Goal: Information Seeking & Learning: Find specific fact

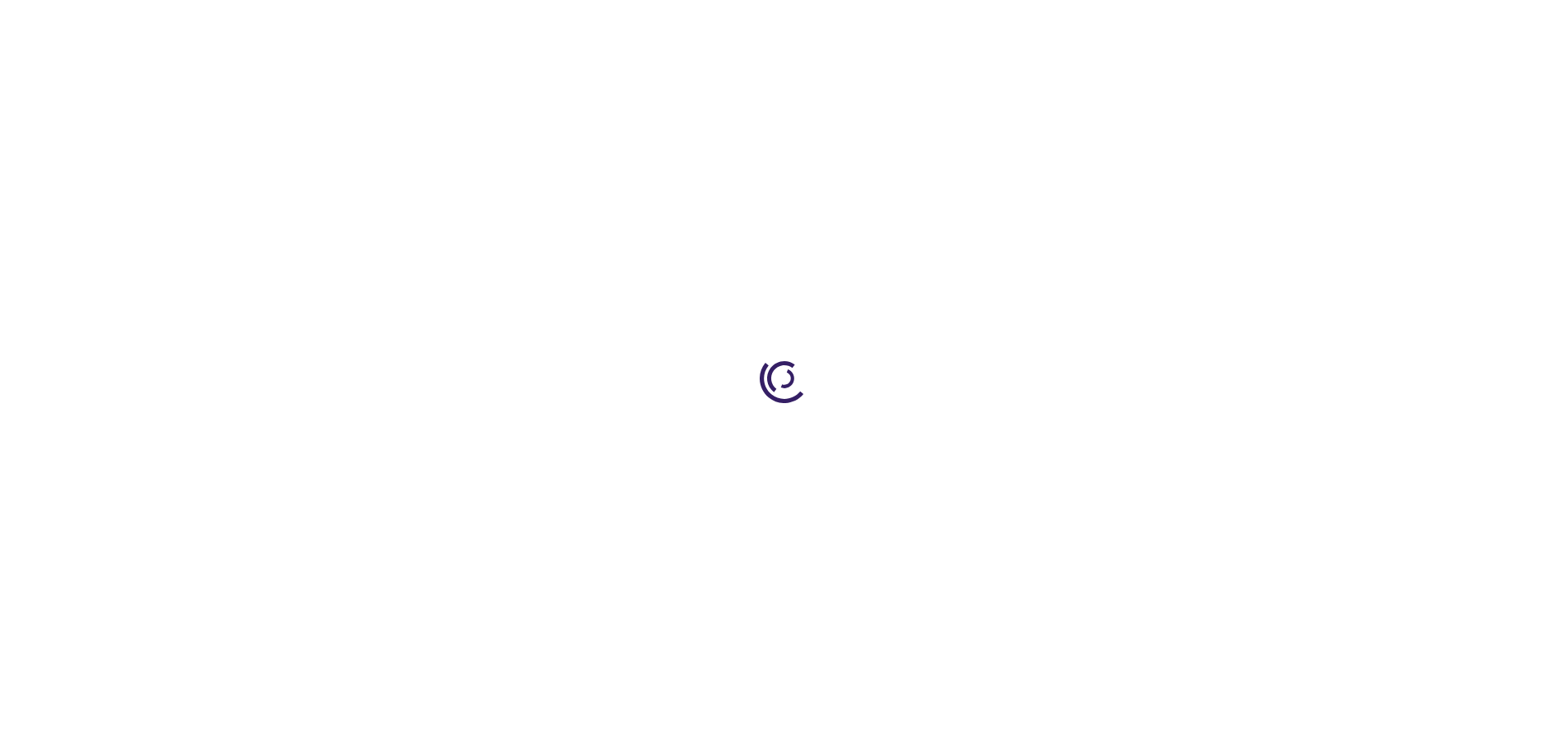
type input "0"
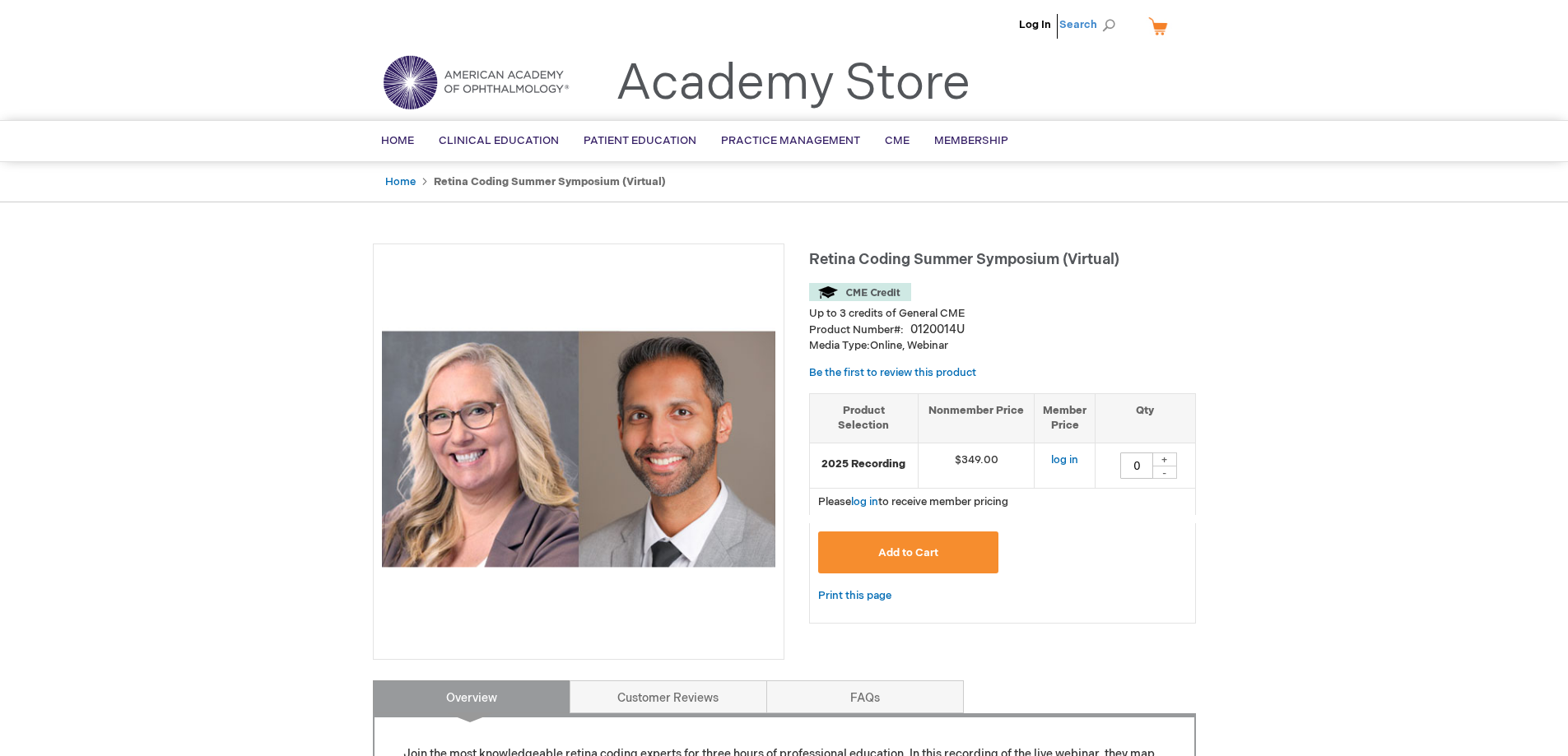
click at [1101, 22] on span "Search" at bounding box center [1090, 24] width 62 height 33
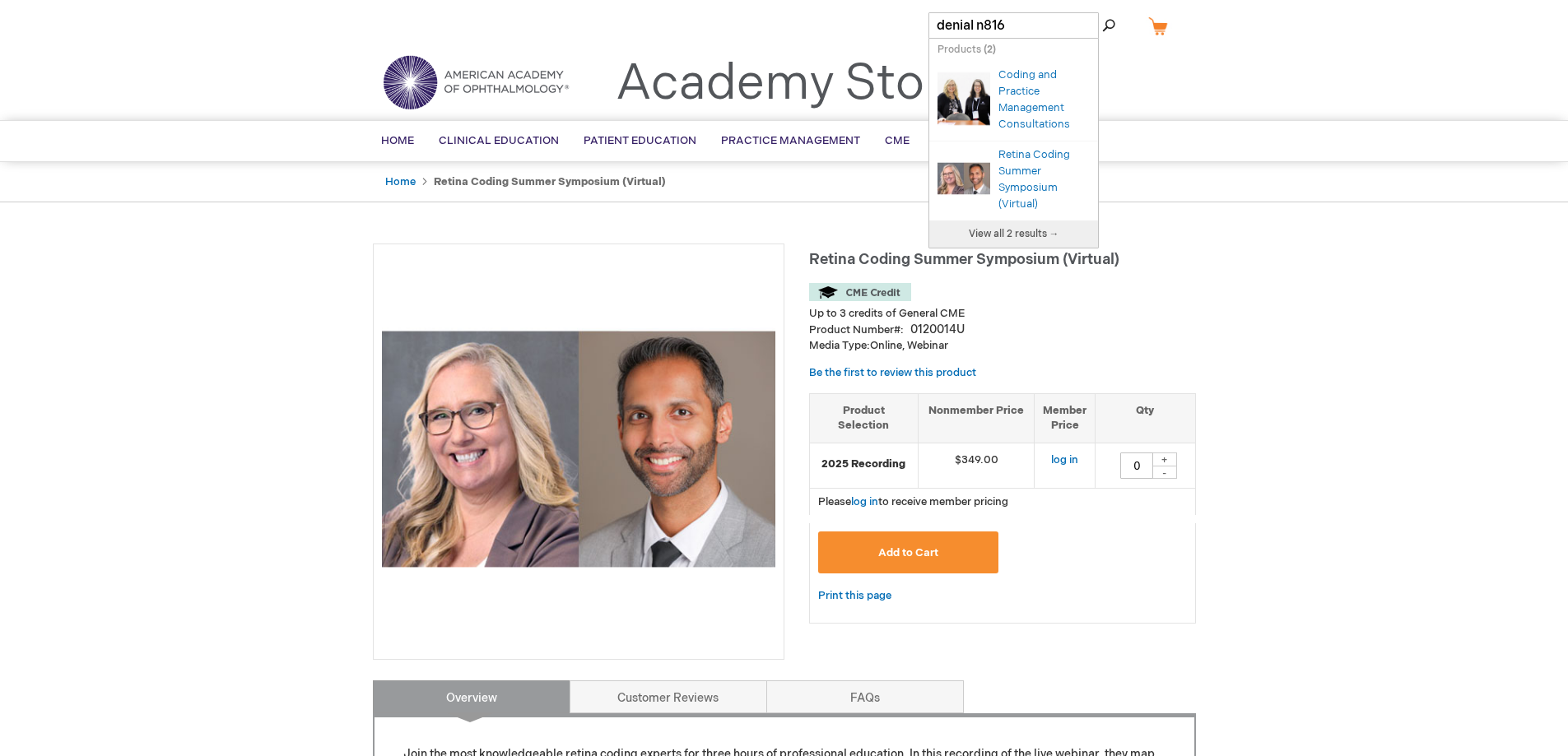
type input "denial n816"
click at [1102, 12] on button "Search" at bounding box center [1108, 26] width 13 height 27
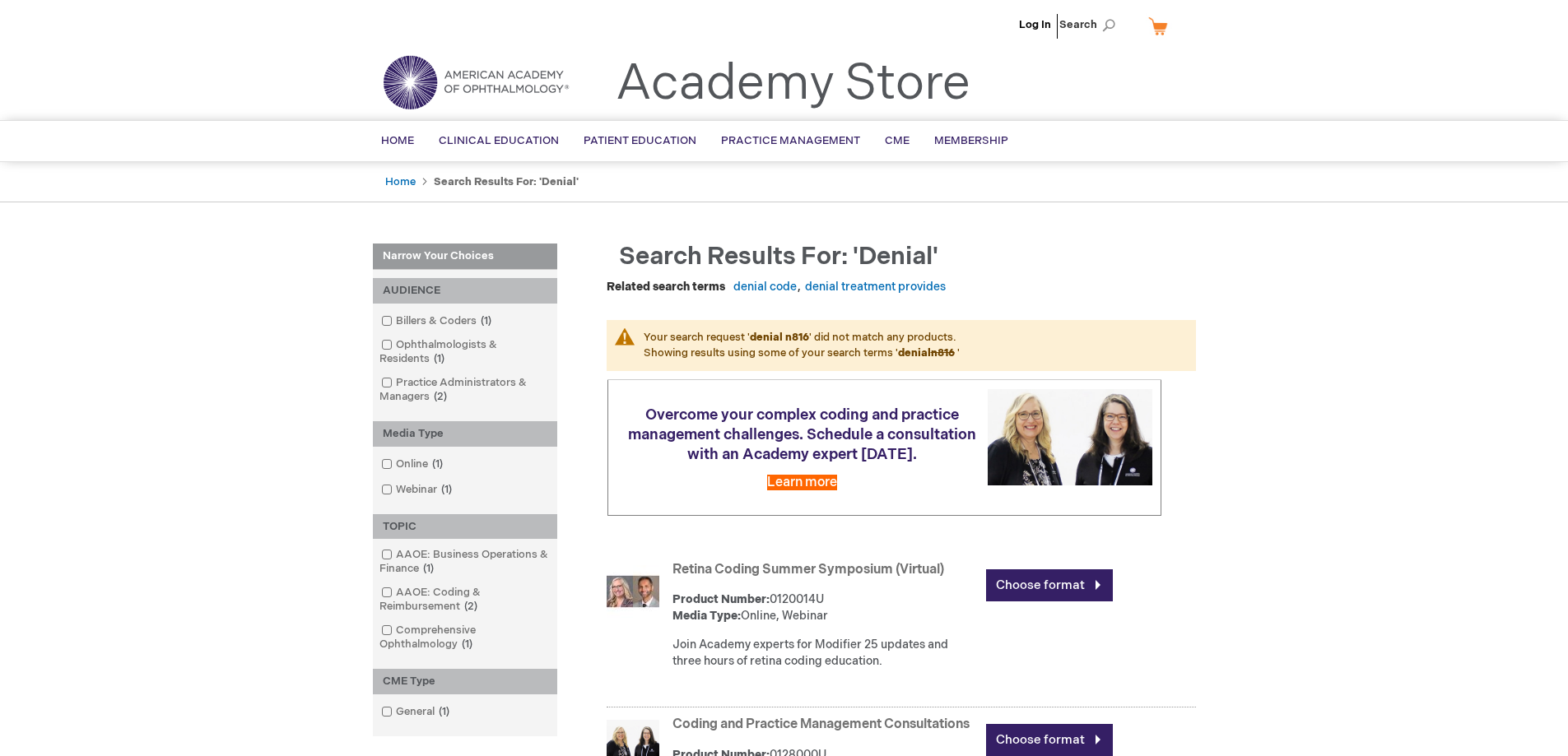
click at [424, 92] on img at bounding box center [476, 82] width 198 height 59
